Goal: Obtain resource: Obtain resource

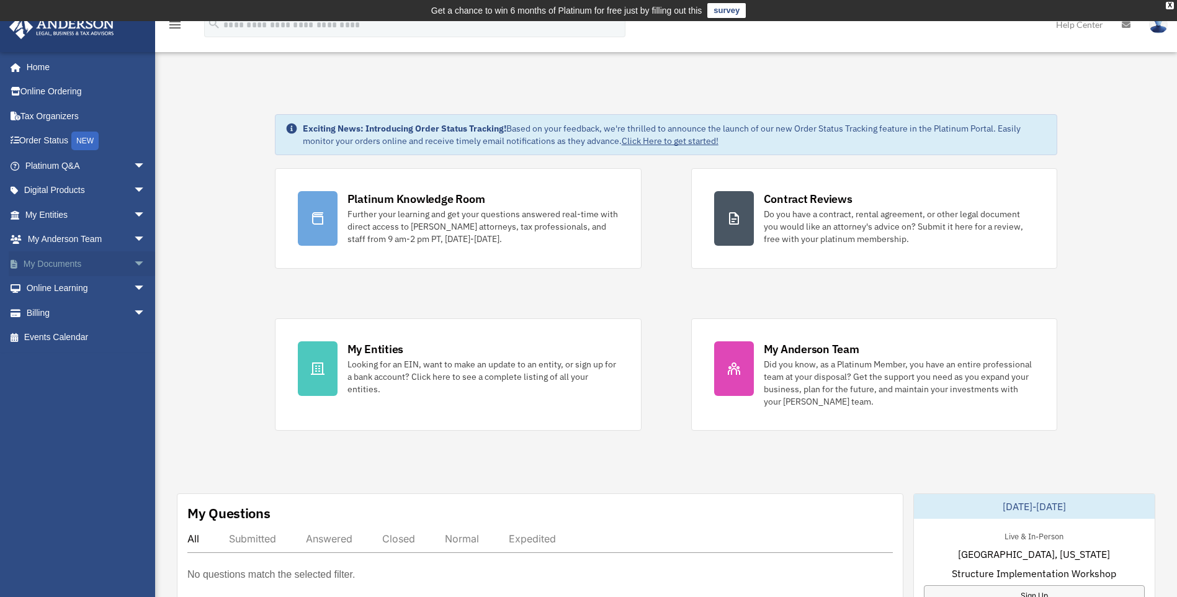
click at [73, 259] on link "My Documents arrow_drop_down" at bounding box center [87, 263] width 156 height 25
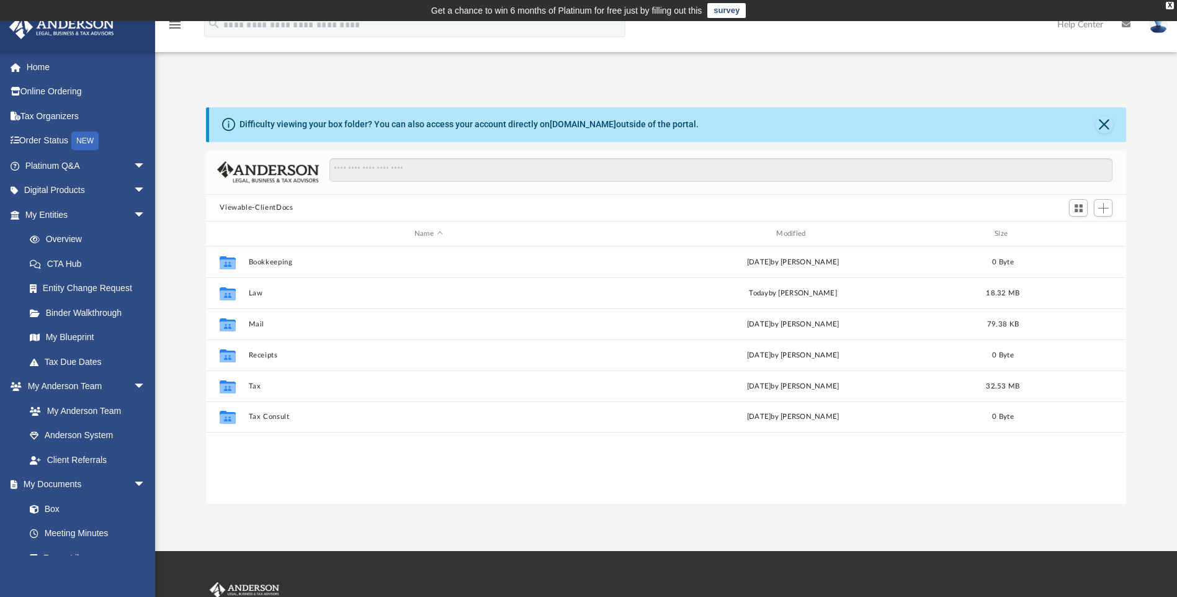
scroll to position [273, 911]
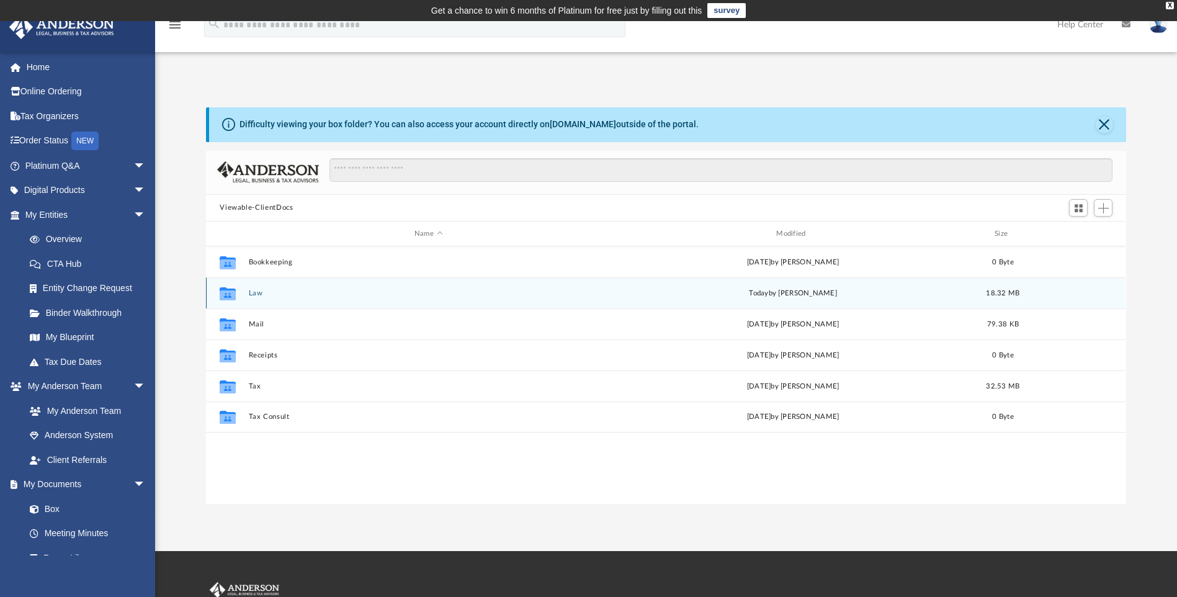
click at [256, 292] on button "Law" at bounding box center [428, 293] width 359 height 8
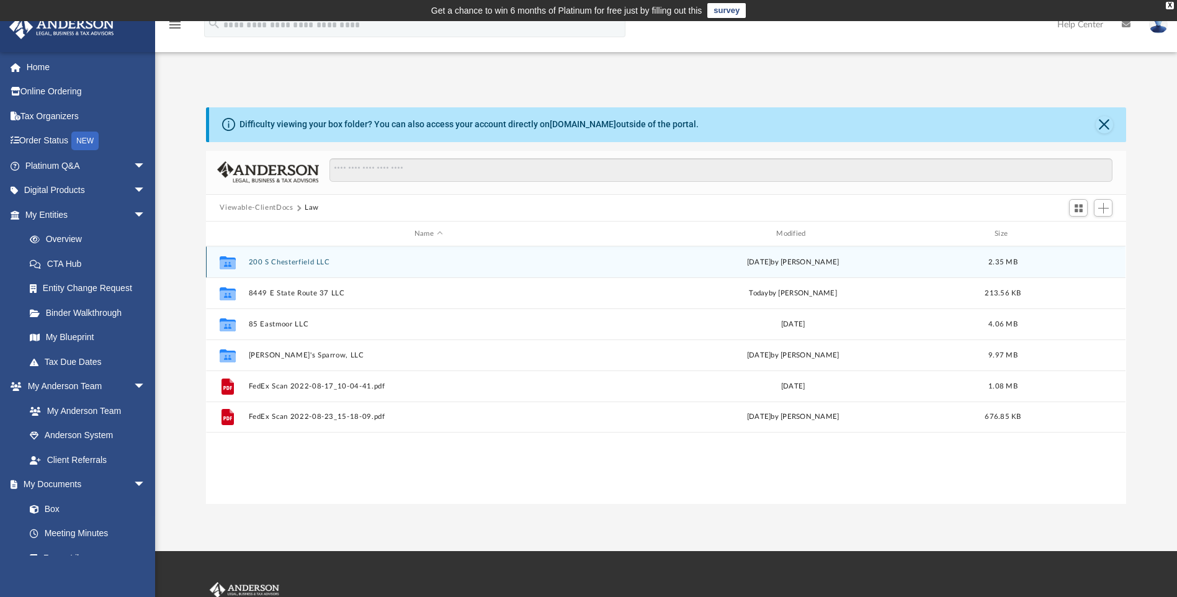
click at [315, 262] on button "200 S Chesterfield LLC" at bounding box center [428, 262] width 359 height 8
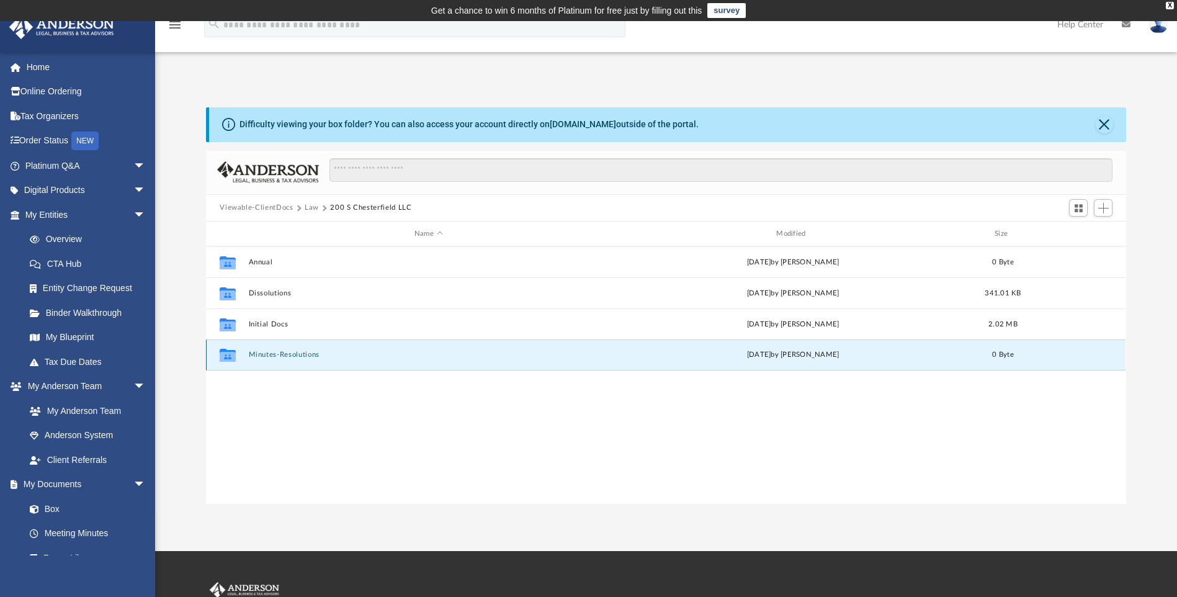
click at [275, 357] on button "Minutes-Resolutions" at bounding box center [428, 355] width 359 height 8
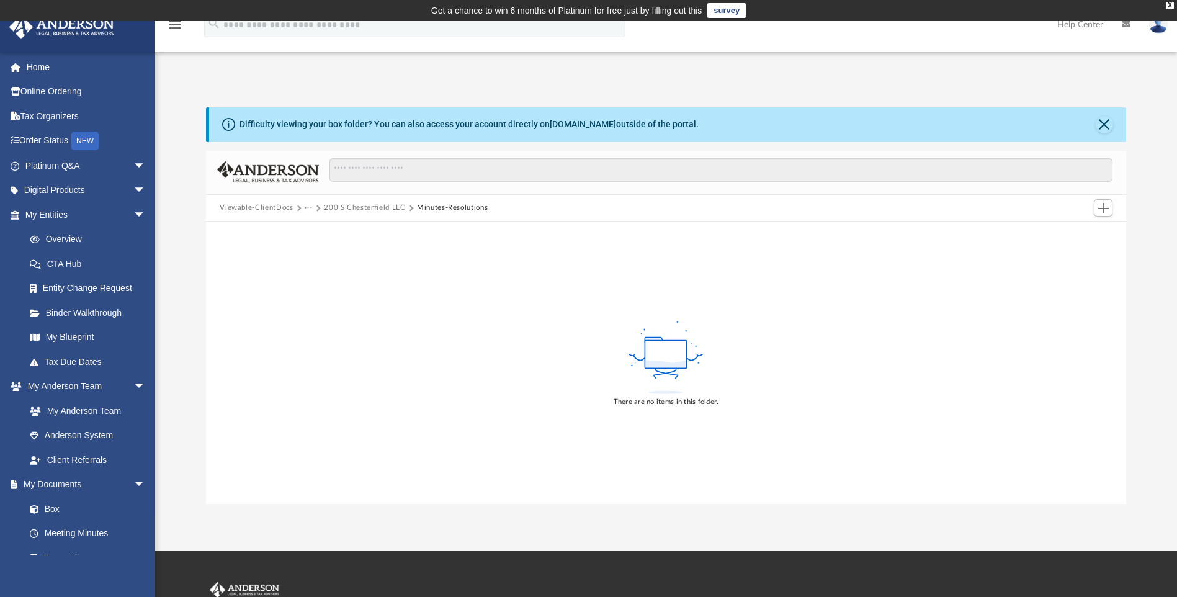
click at [367, 204] on button "200 S Chesterfield LLC" at bounding box center [364, 207] width 81 height 11
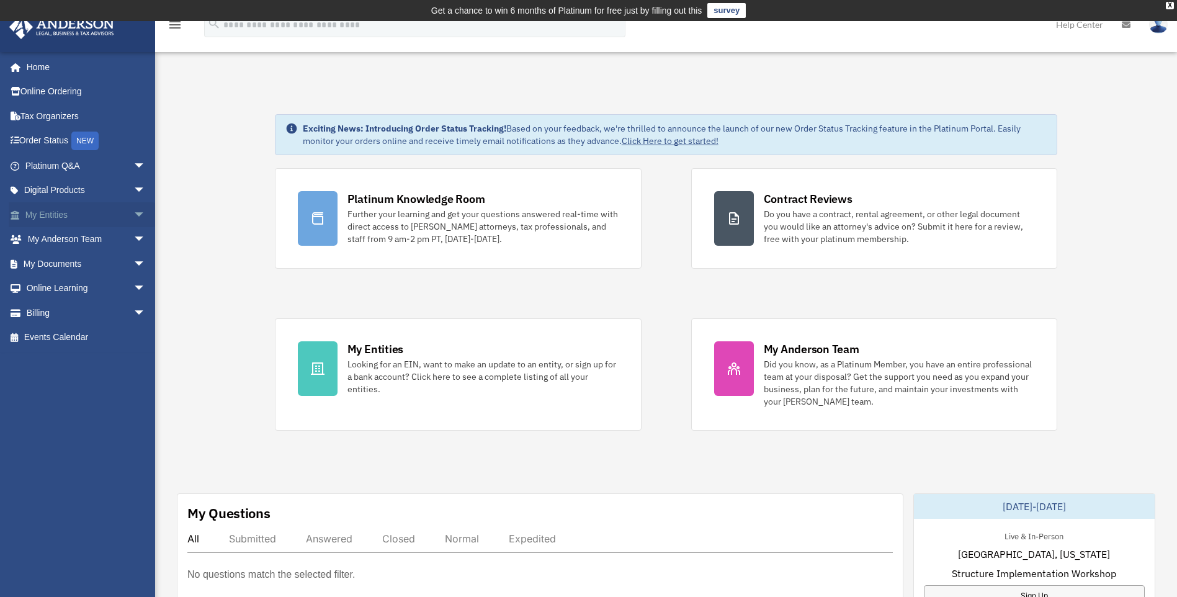
click at [133, 213] on span "arrow_drop_down" at bounding box center [145, 214] width 25 height 25
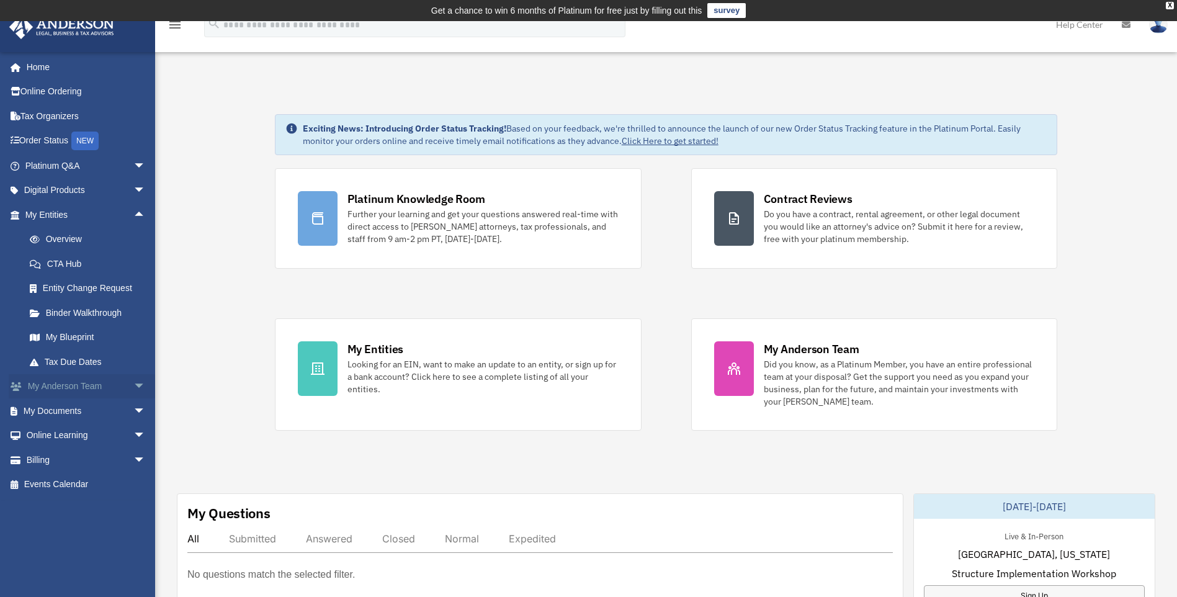
click at [133, 383] on span "arrow_drop_down" at bounding box center [145, 386] width 25 height 25
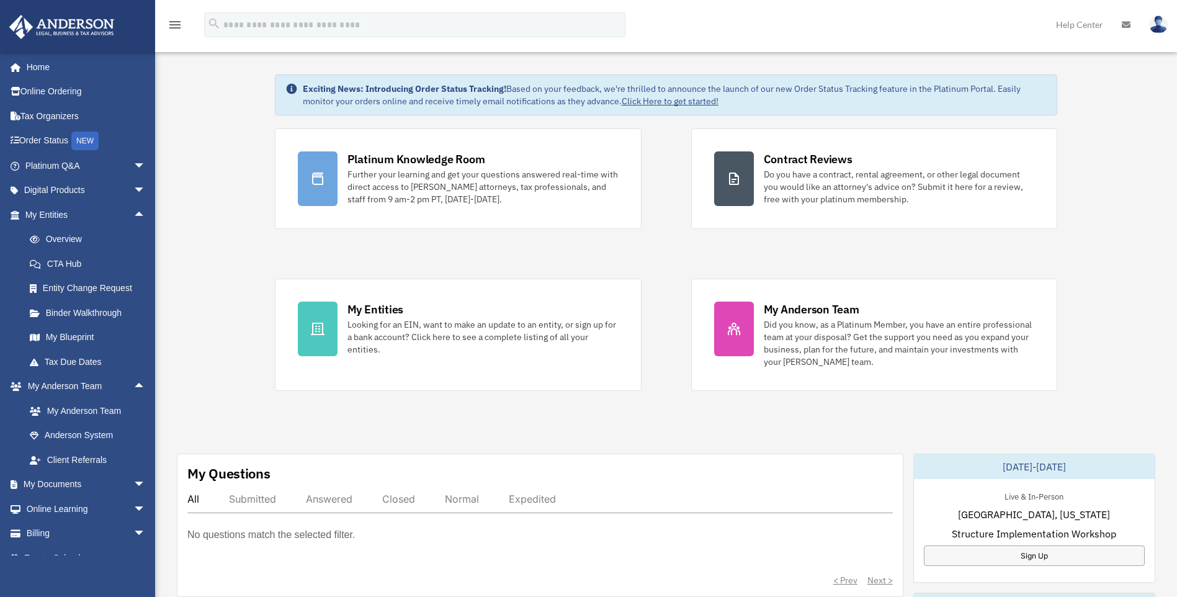
scroll to position [62, 0]
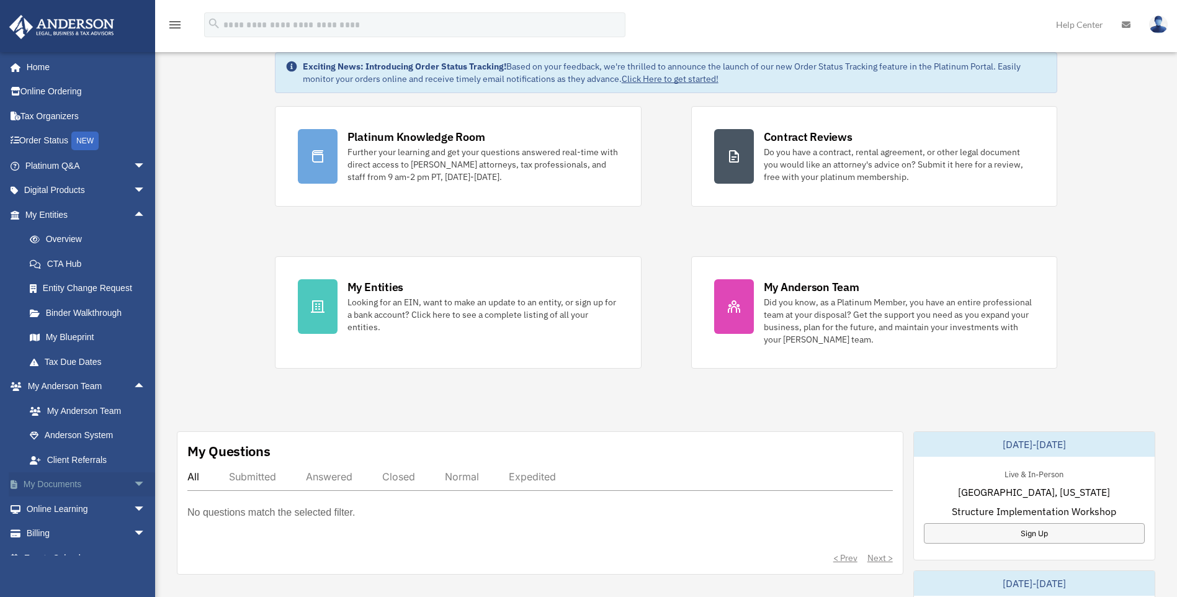
click at [74, 483] on link "My Documents arrow_drop_down" at bounding box center [87, 484] width 156 height 25
click at [133, 483] on span "arrow_drop_down" at bounding box center [145, 484] width 25 height 25
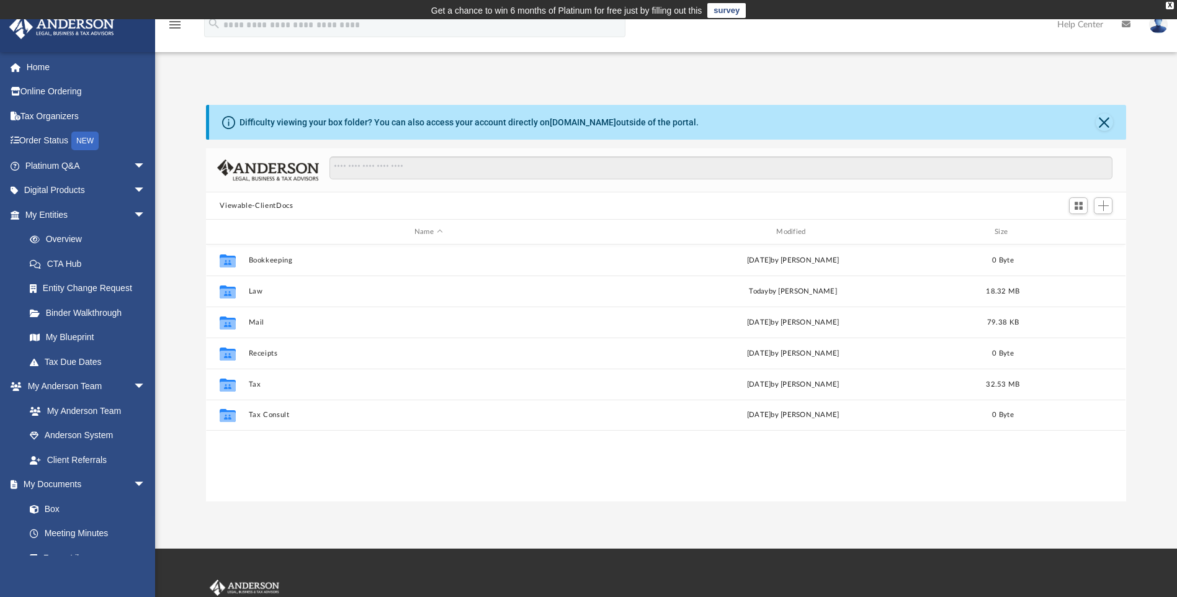
scroll to position [273, 911]
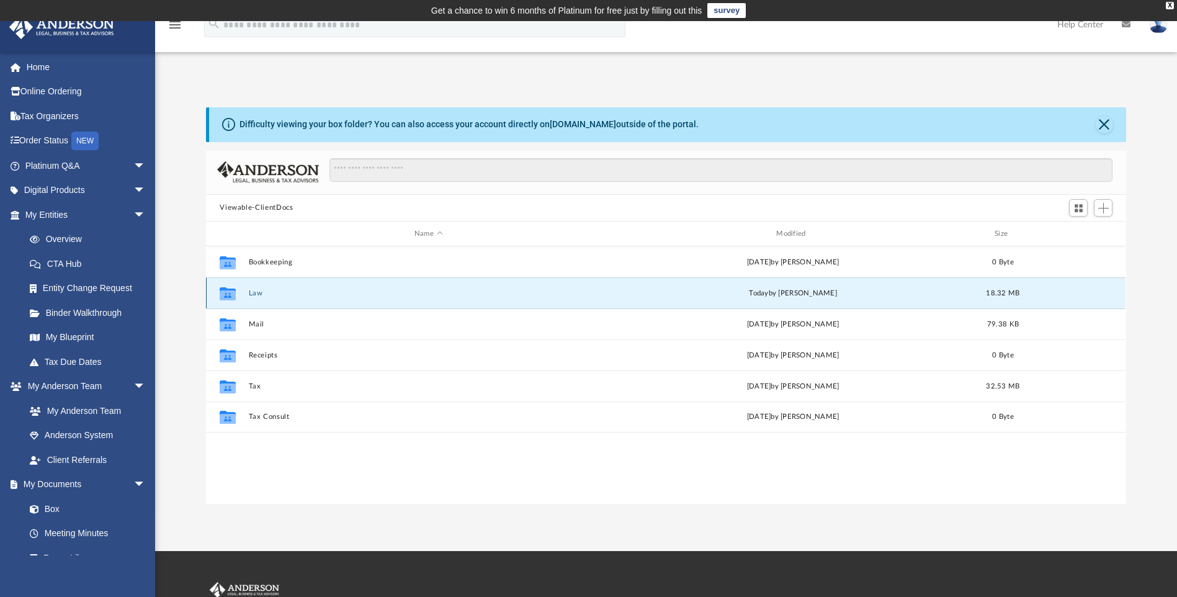
click at [259, 293] on button "Law" at bounding box center [428, 293] width 359 height 8
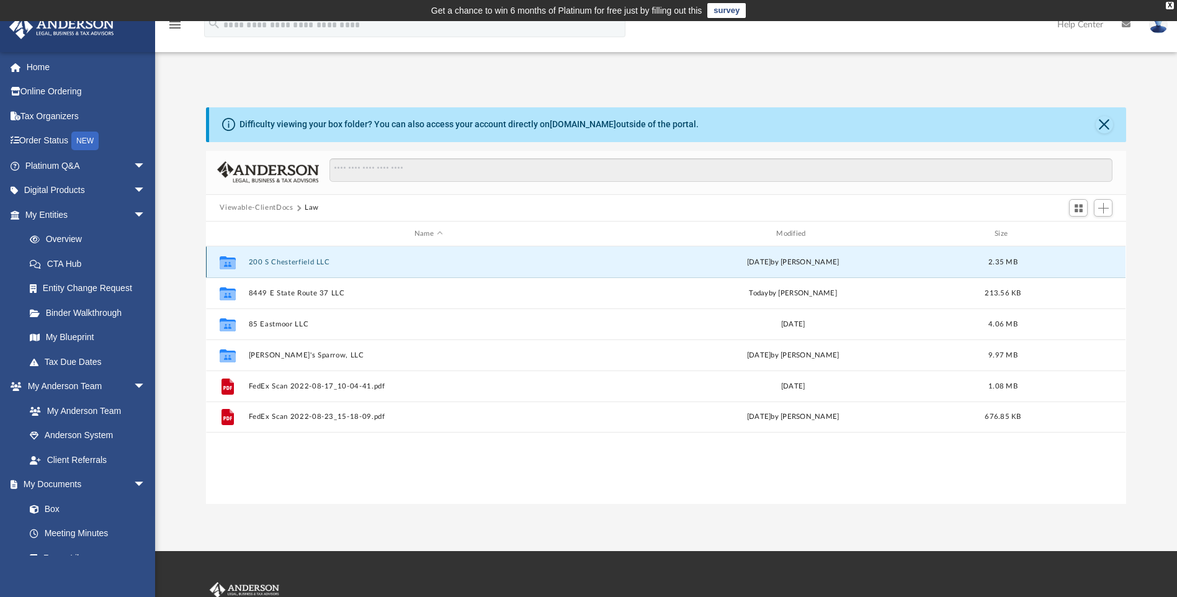
click at [300, 258] on button "200 S Chesterfield LLC" at bounding box center [428, 262] width 359 height 8
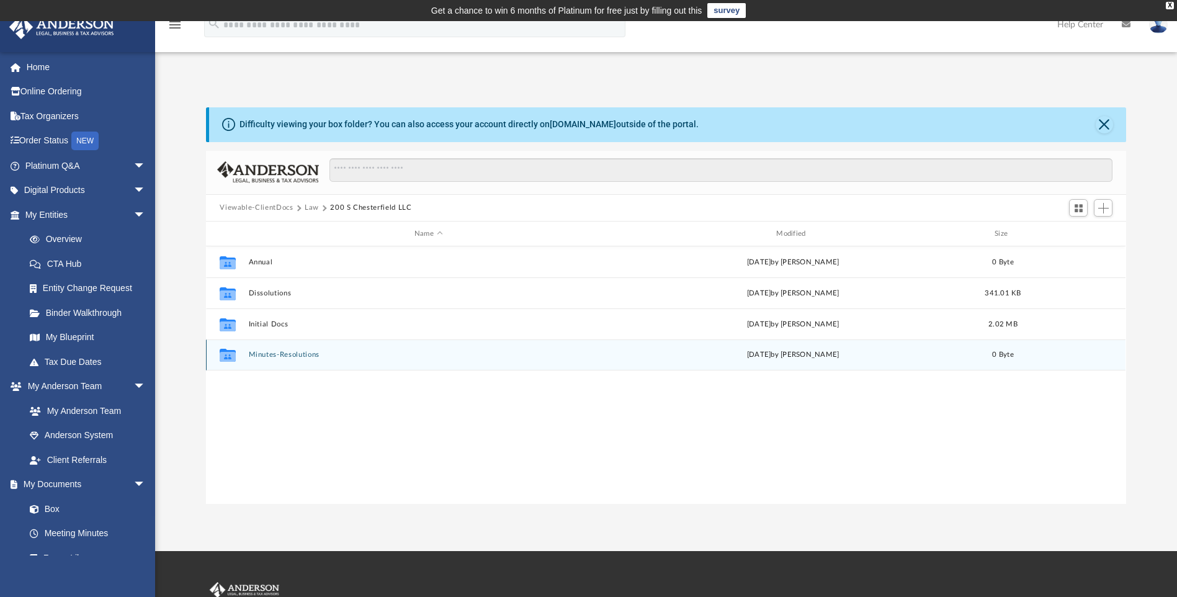
click at [297, 355] on button "Minutes-Resolutions" at bounding box center [428, 355] width 359 height 8
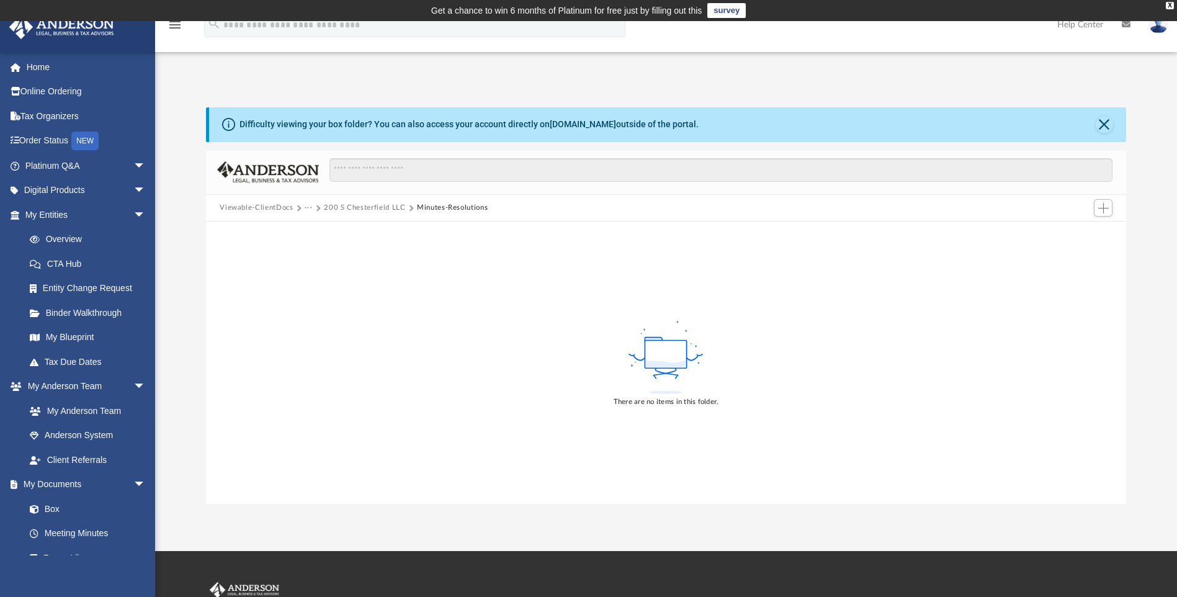
click at [367, 202] on div "Viewable-ClientDocs ··· 200 S Chesterfield LLC Minutes-Resolutions" at bounding box center [666, 208] width 920 height 27
click at [367, 205] on button "200 S Chesterfield LLC" at bounding box center [364, 207] width 81 height 11
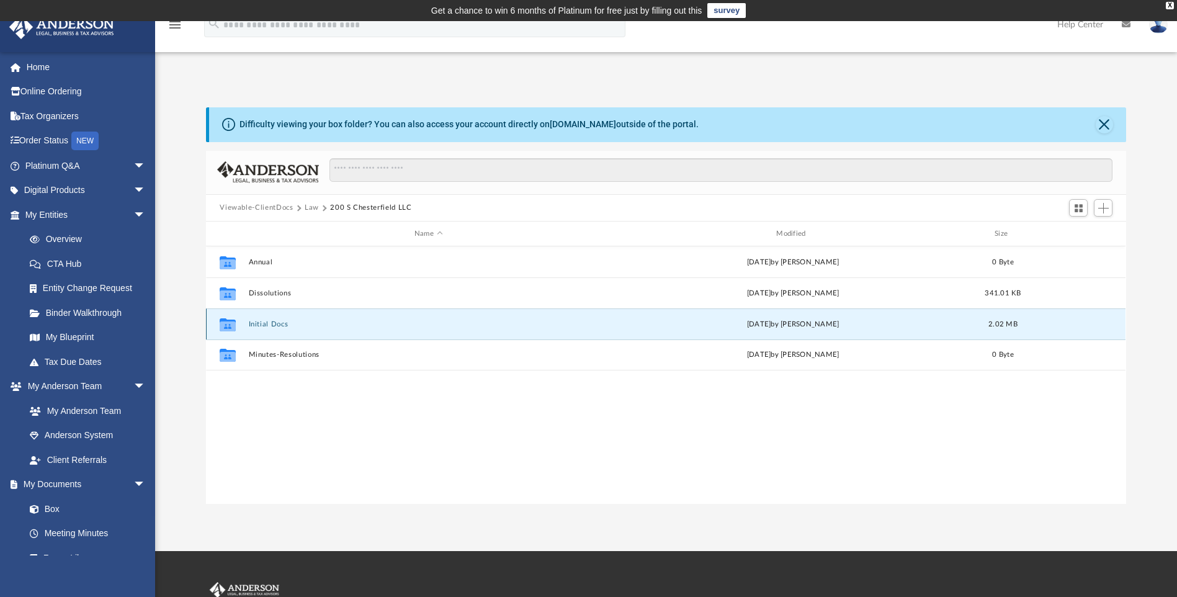
click at [278, 322] on button "Initial Docs" at bounding box center [428, 324] width 359 height 8
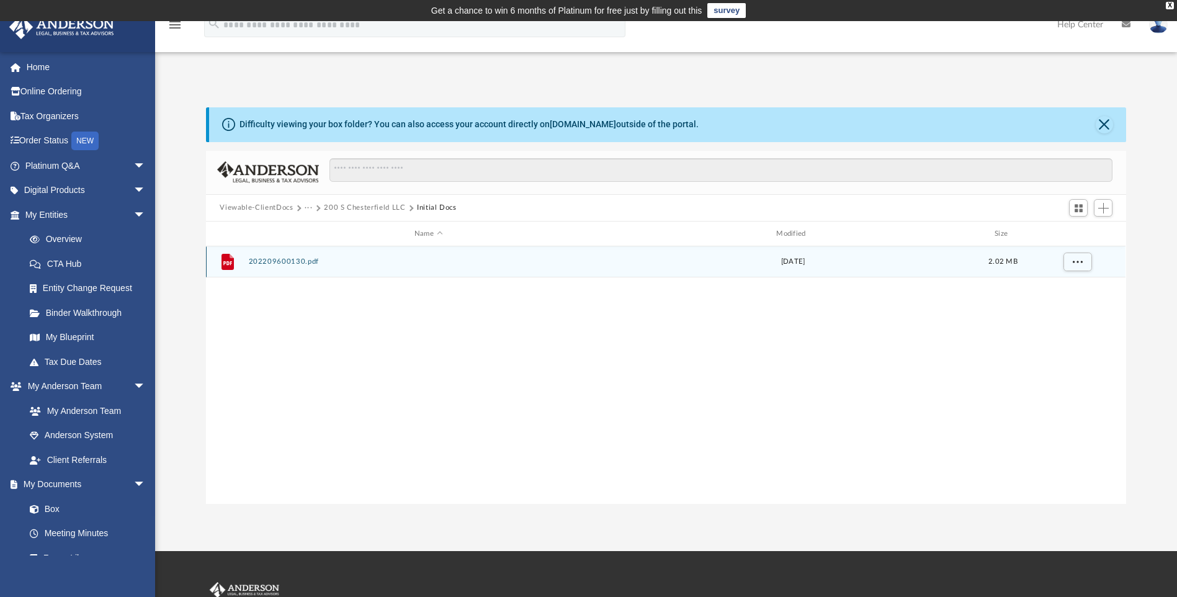
click at [287, 257] on div "File 202209600130.pdf Thu Aug 11 2022 2.02 MB" at bounding box center [666, 261] width 920 height 31
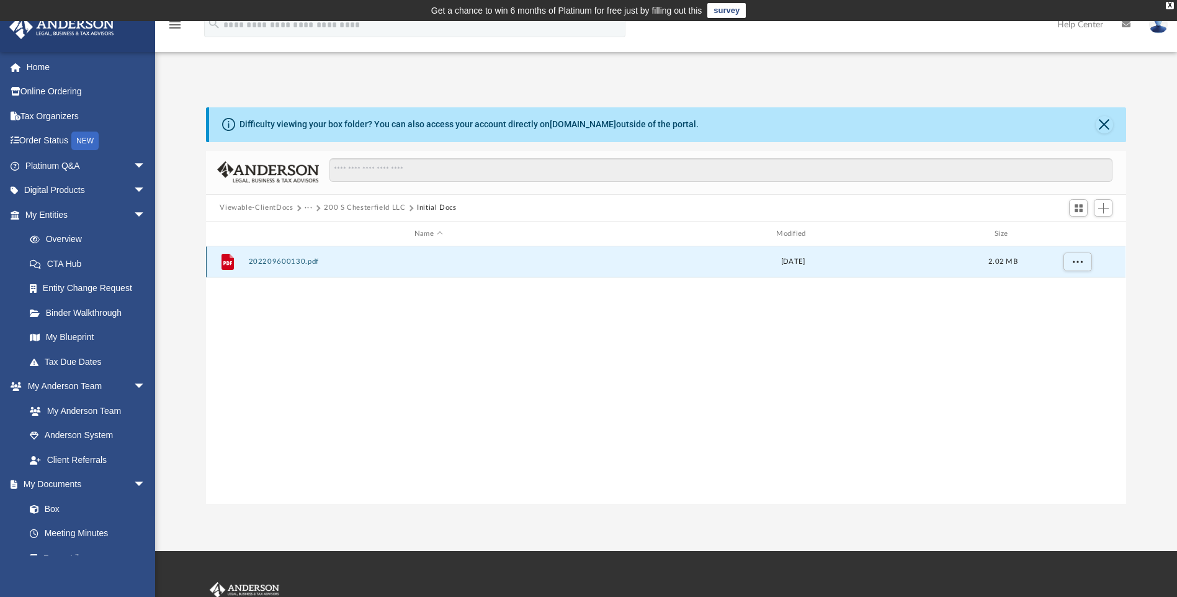
click at [287, 263] on button "202209600130.pdf" at bounding box center [428, 262] width 359 height 8
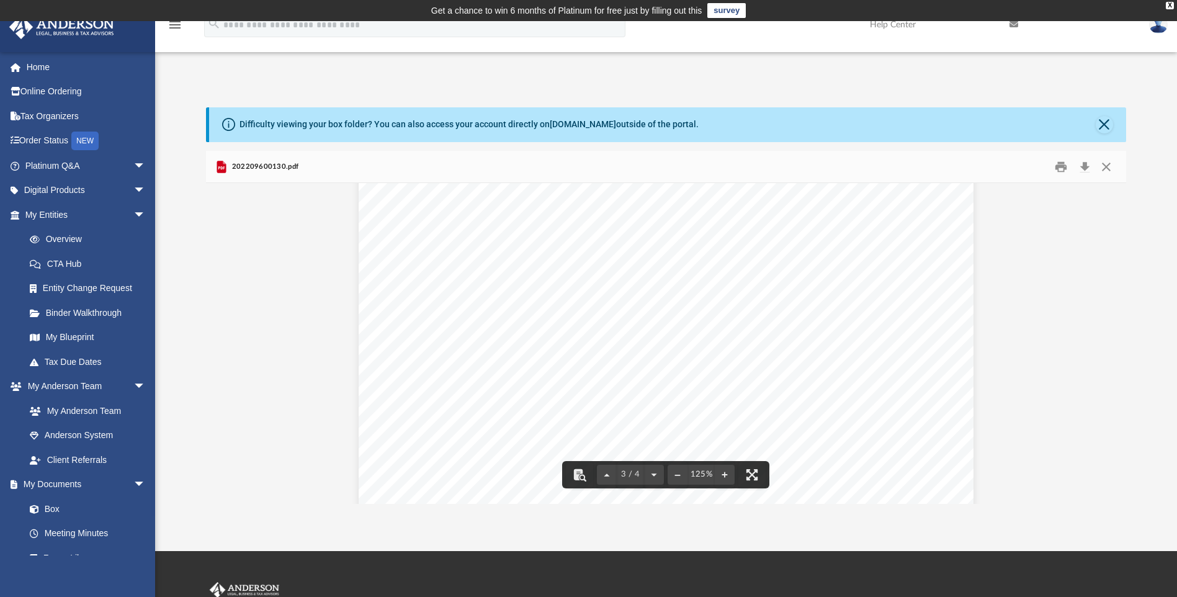
scroll to position [2006, 0]
